Goal: Check status: Check status

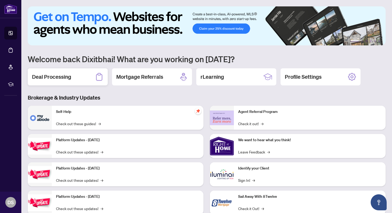
click at [67, 80] on h2 "Deal Processing" at bounding box center [51, 76] width 39 height 7
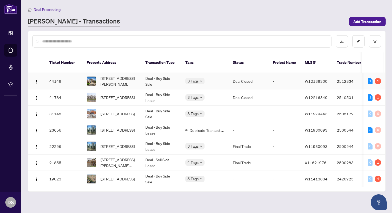
click at [160, 73] on td "Deal - Buy Side Sale" at bounding box center [161, 81] width 40 height 16
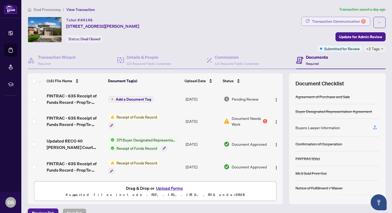
click at [340, 21] on div "Transaction Communication 1" at bounding box center [339, 21] width 54 height 9
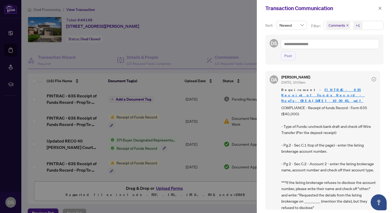
click at [372, 78] on icon "check-circle" at bounding box center [374, 79] width 4 height 4
click at [210, 38] on div at bounding box center [196, 106] width 392 height 213
click at [380, 9] on icon "close" at bounding box center [380, 8] width 3 height 3
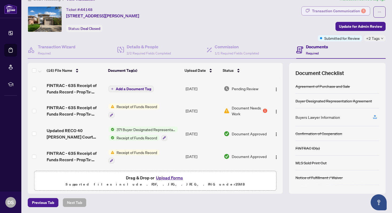
click at [341, 10] on div "Transaction Communication 1" at bounding box center [339, 11] width 54 height 9
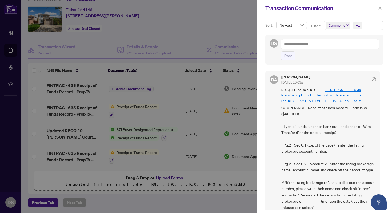
click at [347, 24] on span "Comments" at bounding box center [338, 25] width 24 height 7
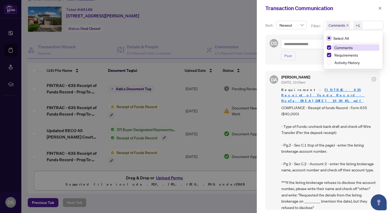
click at [340, 36] on span "Select All" at bounding box center [341, 38] width 20 height 6
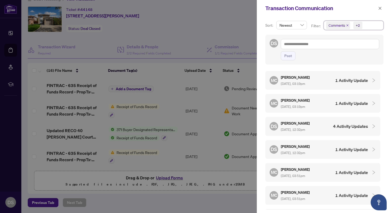
click at [349, 82] on h4 "1 Activity Update" at bounding box center [351, 80] width 33 height 6
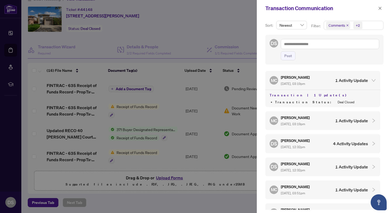
click at [346, 121] on h4 "1 Activity Update" at bounding box center [351, 120] width 33 height 6
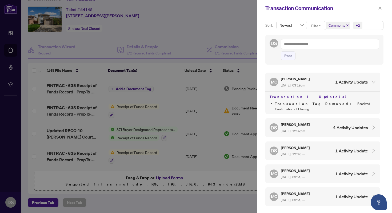
scroll to position [39, 0]
click at [346, 124] on h4 "4 Activity Updates" at bounding box center [350, 127] width 35 height 6
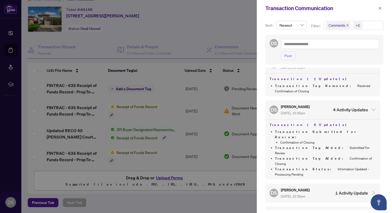
scroll to position [57, 0]
click at [320, 186] on div "[PERSON_NAME] [PERSON_NAME] [DATE], 12:32pm 1 Activity Update" at bounding box center [319, 192] width 98 height 12
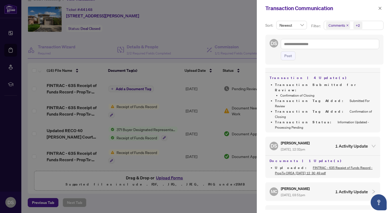
scroll to position [95, 0]
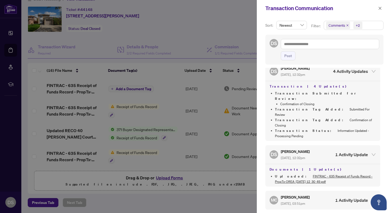
click at [210, 31] on div at bounding box center [196, 106] width 392 height 213
